Goal: Task Accomplishment & Management: Manage account settings

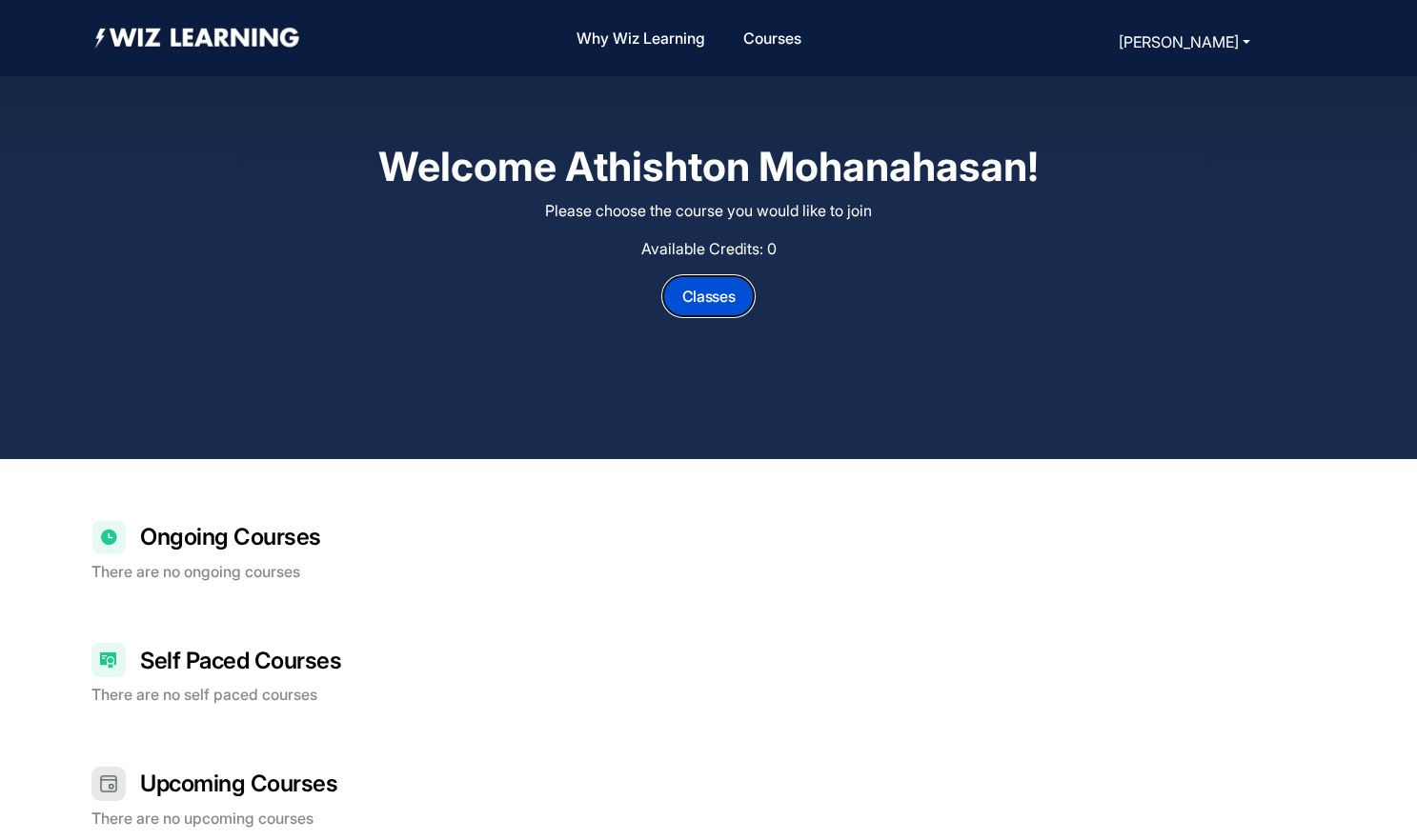
click at [711, 304] on button "Classes" at bounding box center [708, 296] width 93 height 42
click at [768, 425] on div "Welcome Athishton Mohanahasan! Please choose the course you would like to join …" at bounding box center [708, 229] width 1417 height 460
click at [325, 558] on div "Ongoing Courses There are no ongoing courses" at bounding box center [708, 550] width 1234 height 61
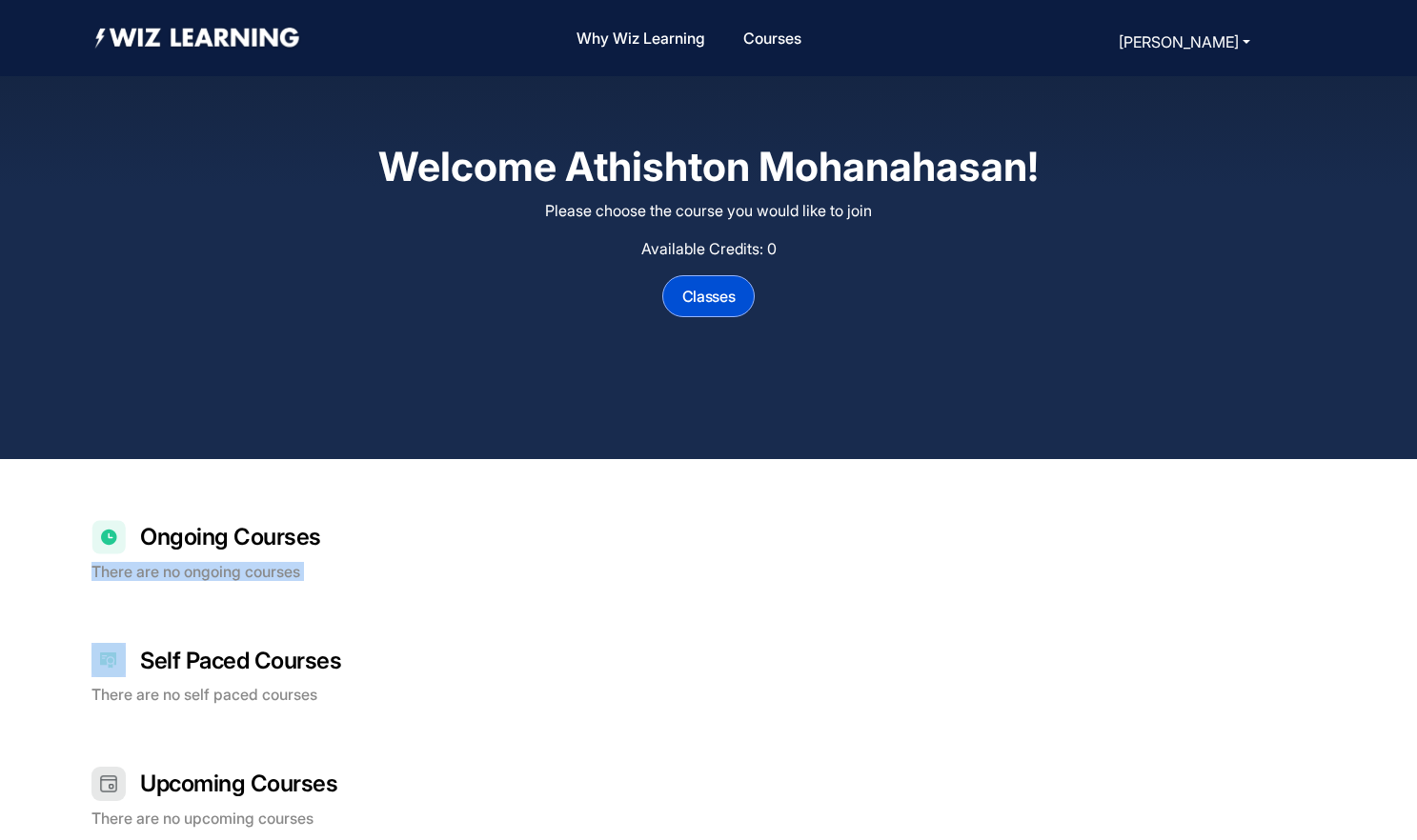
click at [325, 558] on div "Ongoing Courses There are no ongoing courses" at bounding box center [708, 550] width 1234 height 61
drag, startPoint x: 325, startPoint y: 558, endPoint x: 222, endPoint y: 427, distance: 166.6
click at [222, 427] on div "Welcome Athishton Mohanahasan! Please choose the course you would like to join …" at bounding box center [708, 229] width 1417 height 460
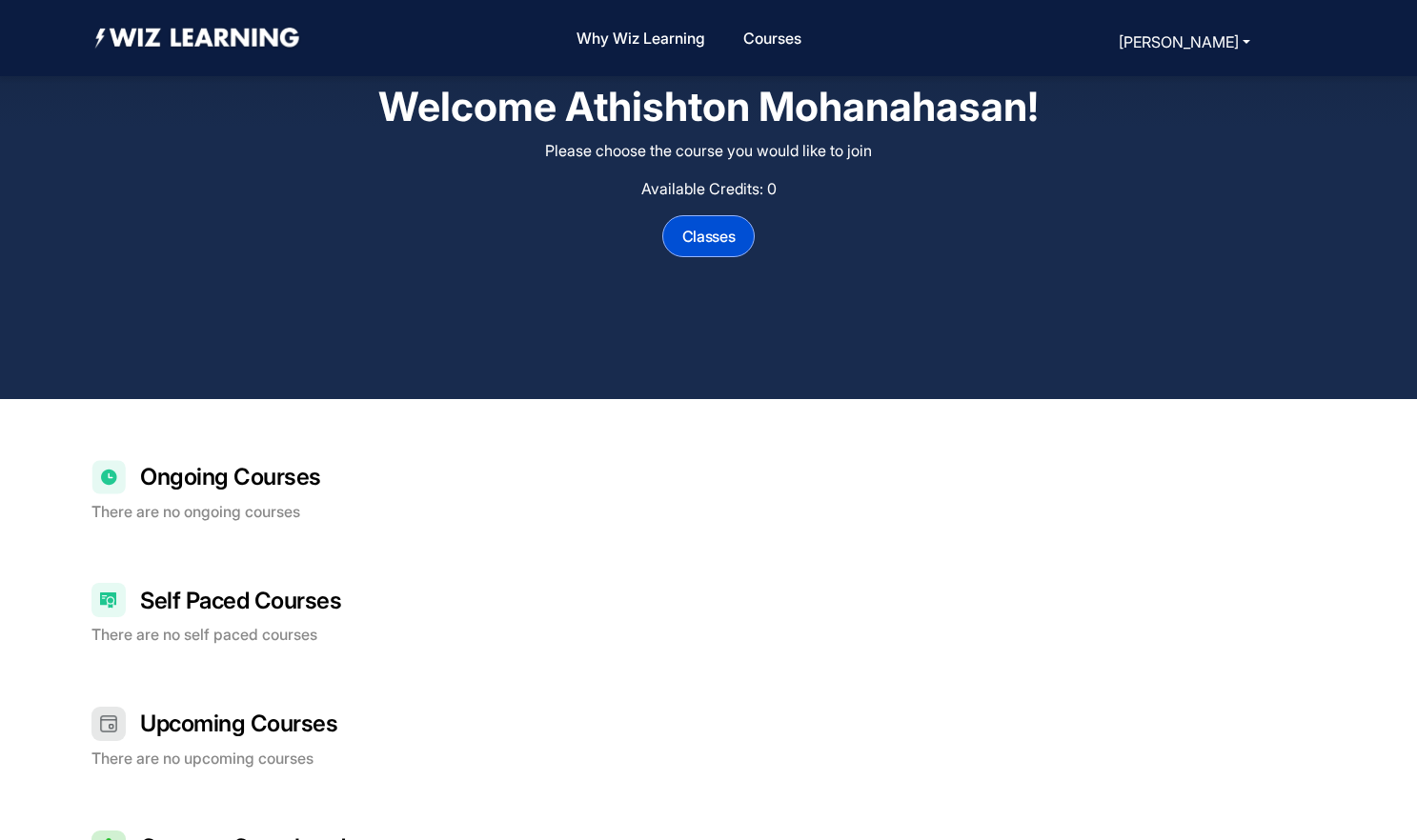
scroll to position [59, 0]
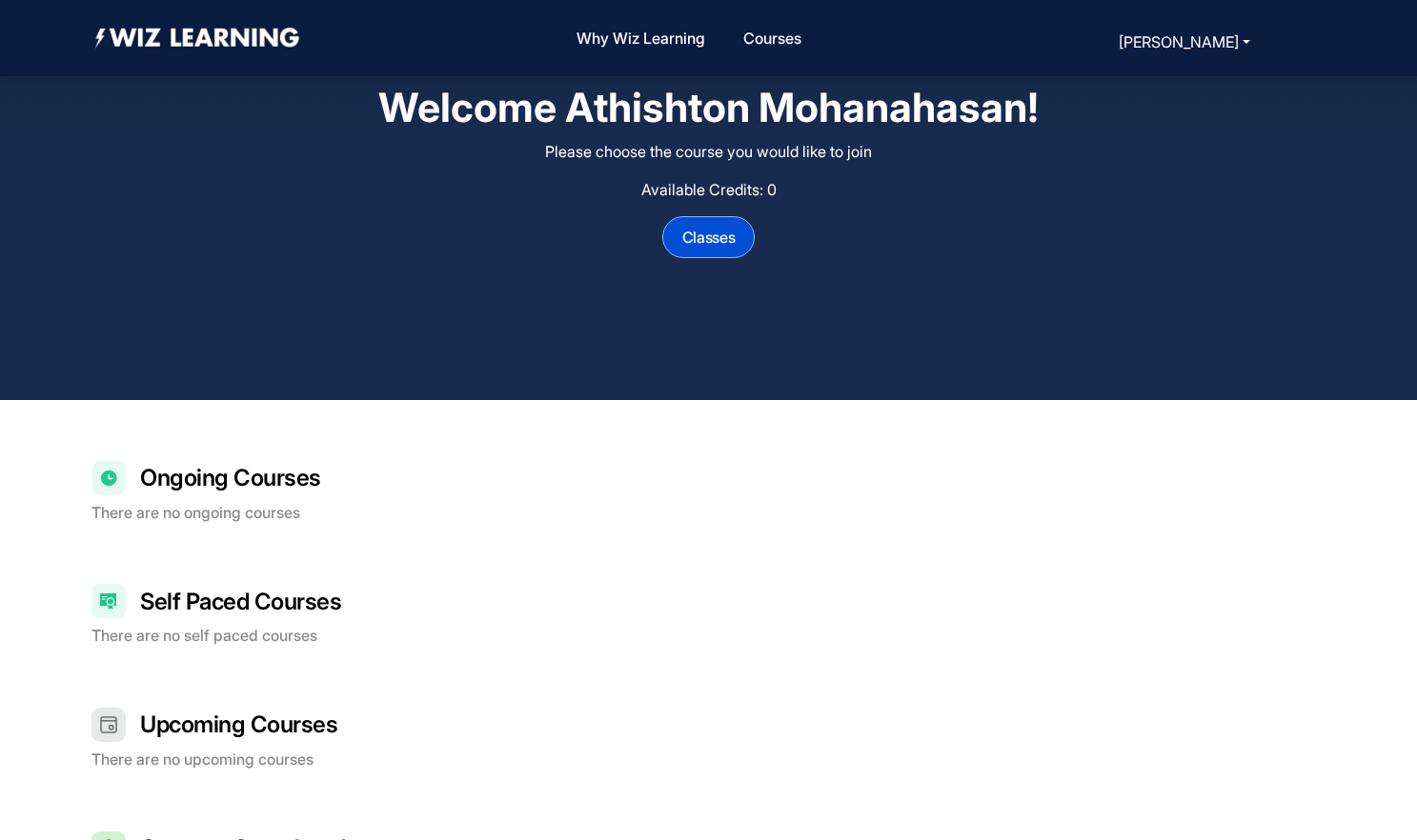
drag, startPoint x: 1290, startPoint y: 1, endPoint x: 825, endPoint y: 523, distance: 699.1
click at [825, 523] on div "Ongoing Courses There are no ongoing courses Self Paced Courses There are no se…" at bounding box center [708, 784] width 1234 height 645
click at [1171, 37] on button "[PERSON_NAME]" at bounding box center [1184, 42] width 143 height 27
click at [1248, 47] on button "[PERSON_NAME]" at bounding box center [1184, 42] width 143 height 27
click at [1140, 110] on link "Sign Out" at bounding box center [1143, 108] width 59 height 19
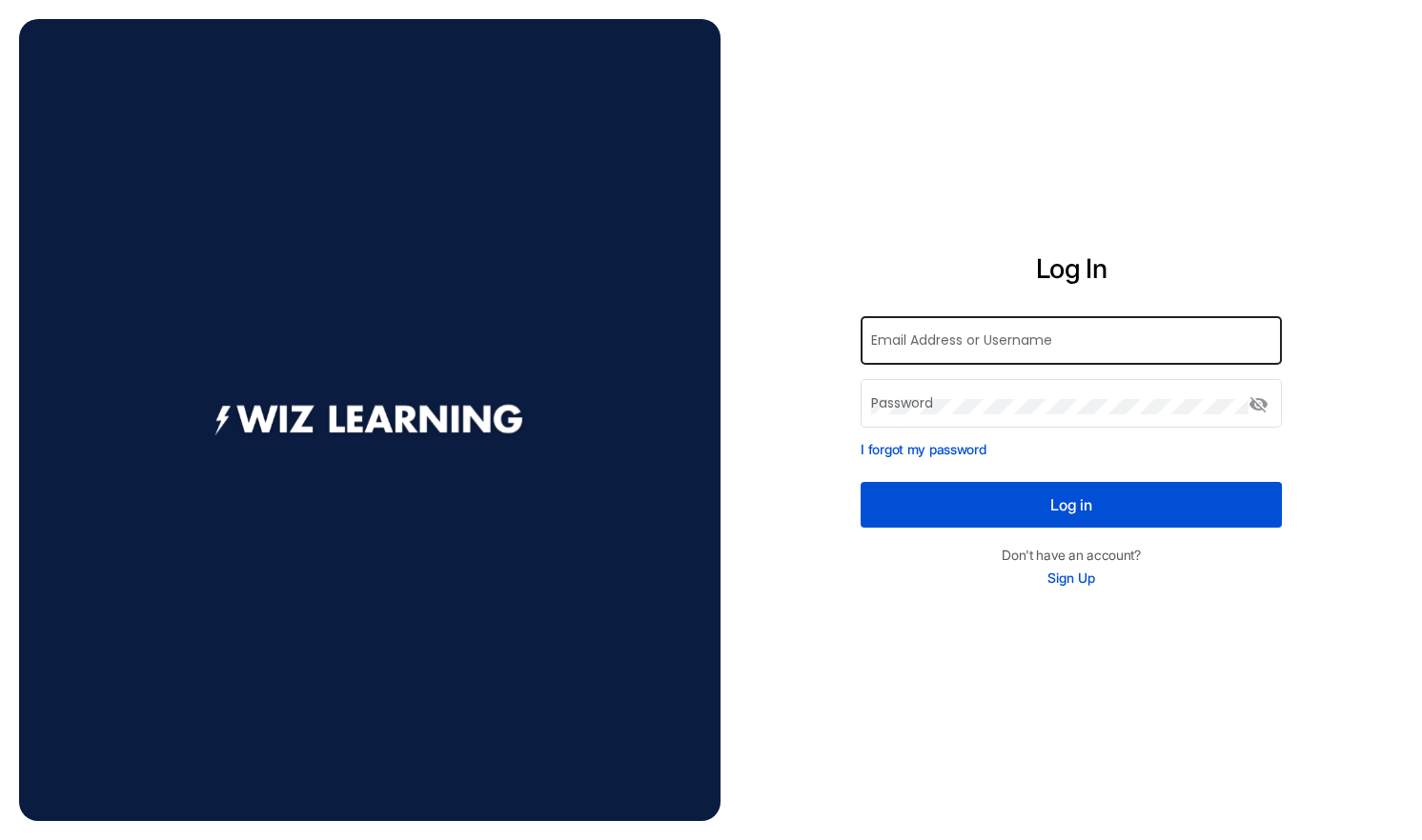
click at [923, 339] on input "Email Address or Username" at bounding box center [1071, 343] width 401 height 15
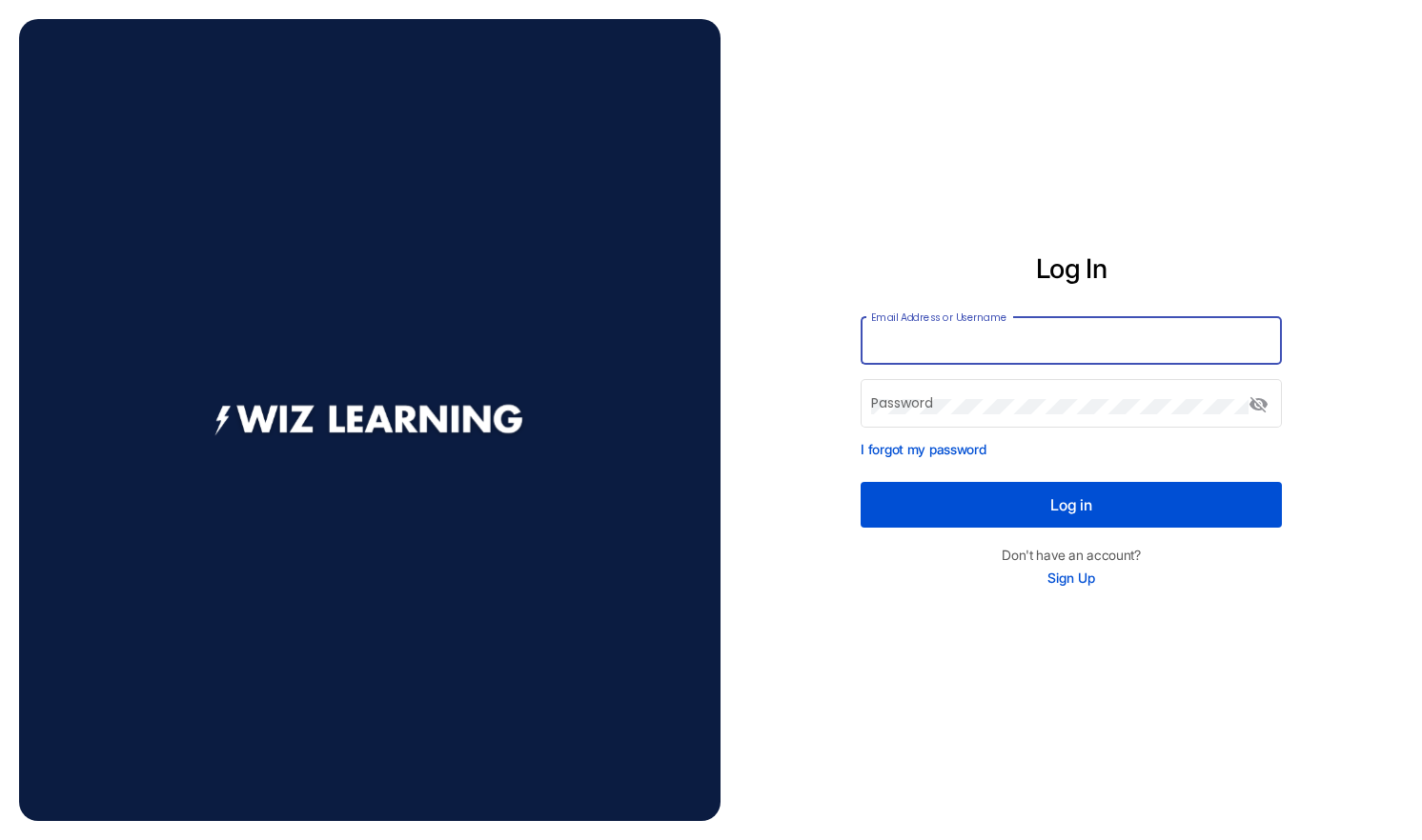
type input "*"
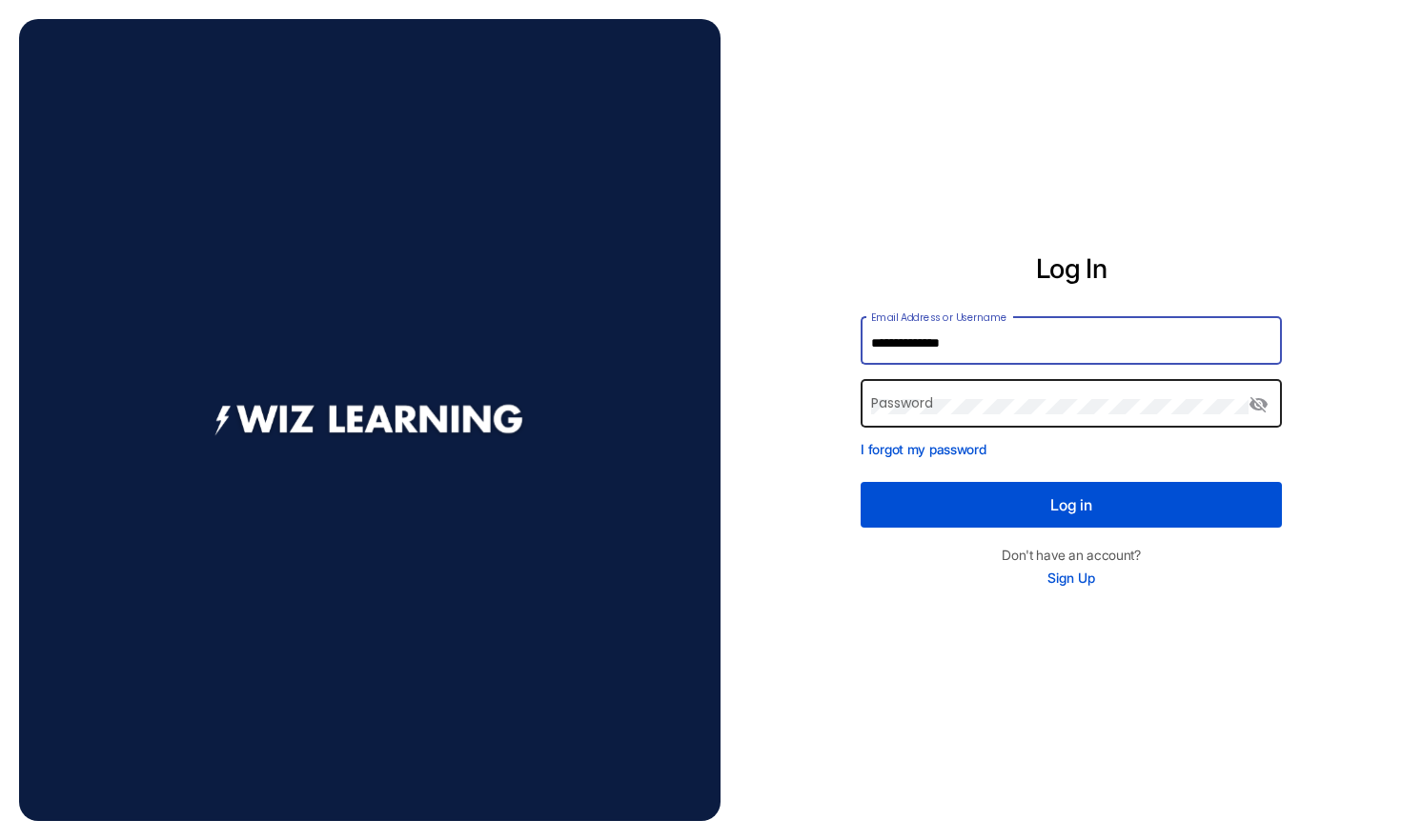
type input "**********"
click at [922, 386] on div "Password" at bounding box center [1059, 401] width 378 height 52
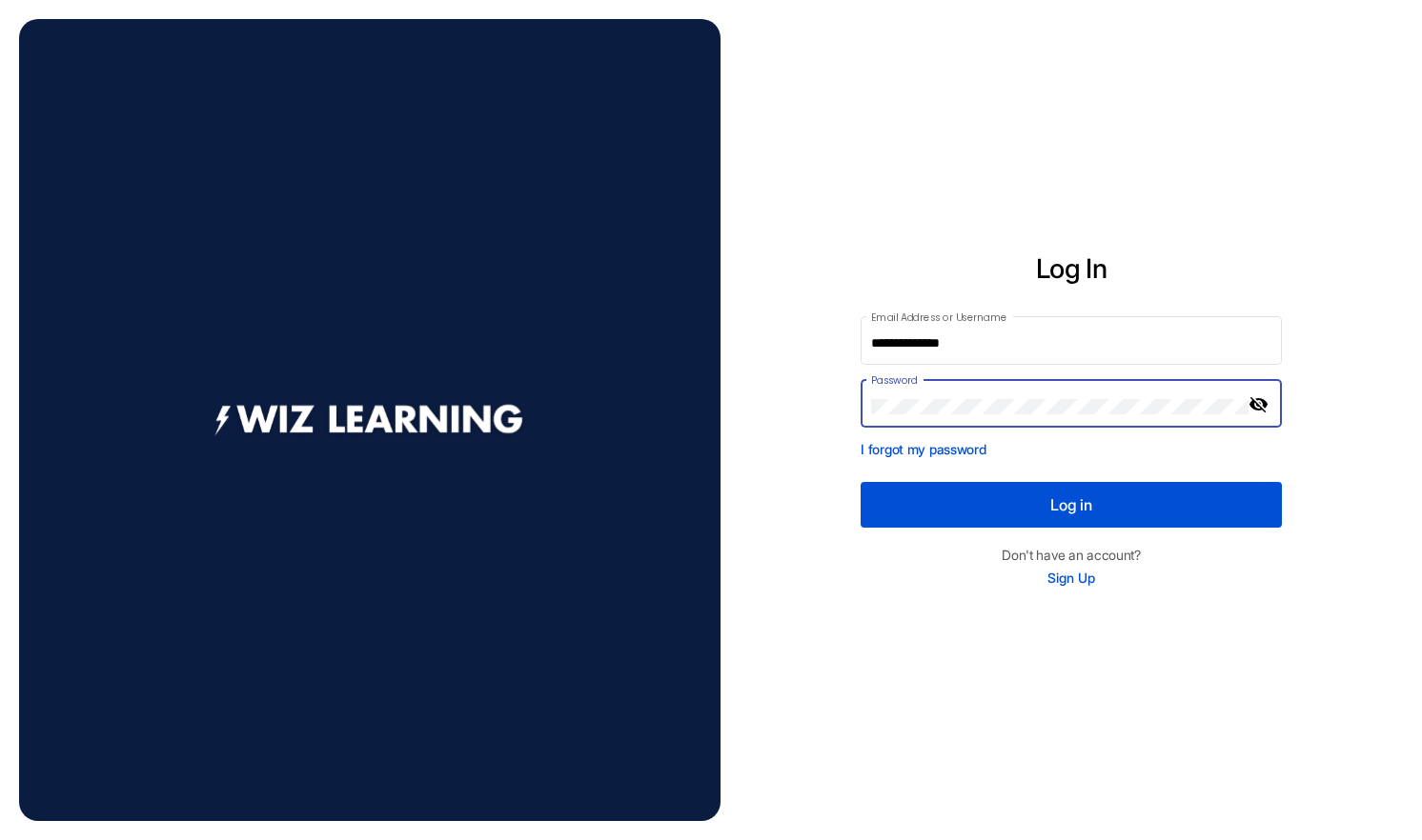
click at [1260, 401] on mat-icon "visibility_off" at bounding box center [1259, 404] width 23 height 23
click at [861, 482] on button "Log in" at bounding box center [1071, 505] width 421 height 45
